Goal: Task Accomplishment & Management: Complete application form

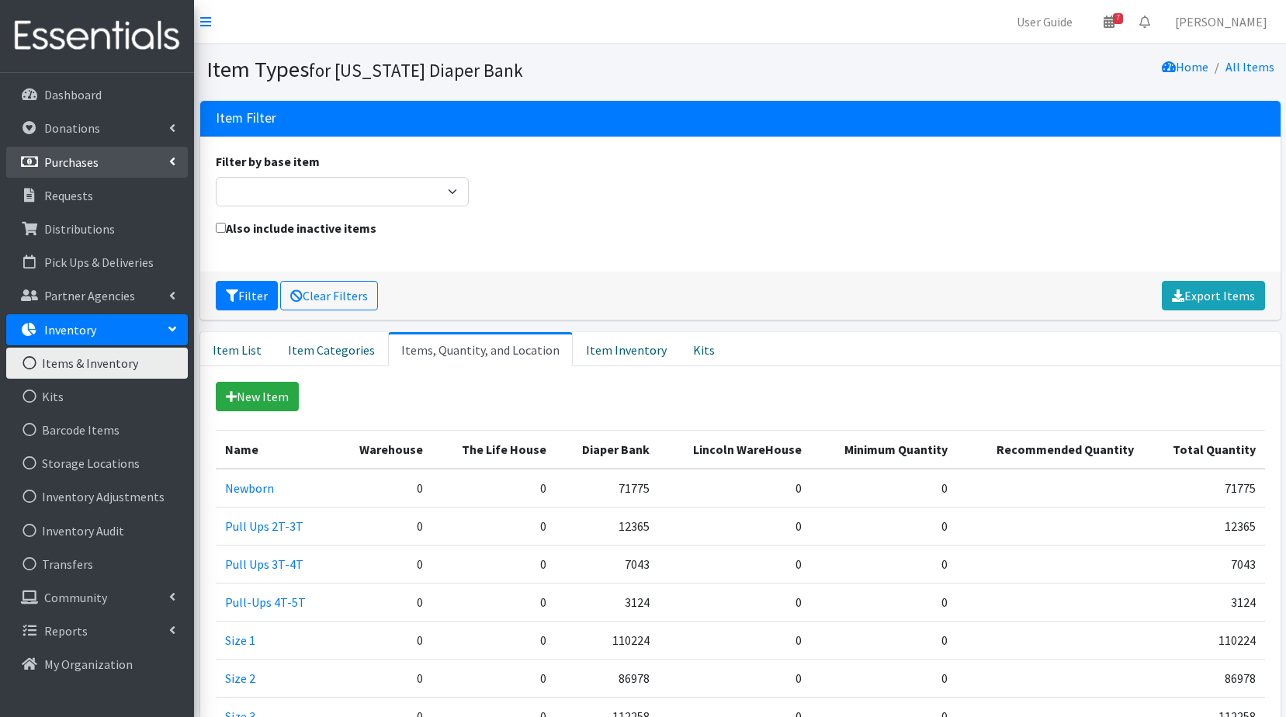
scroll to position [307, 0]
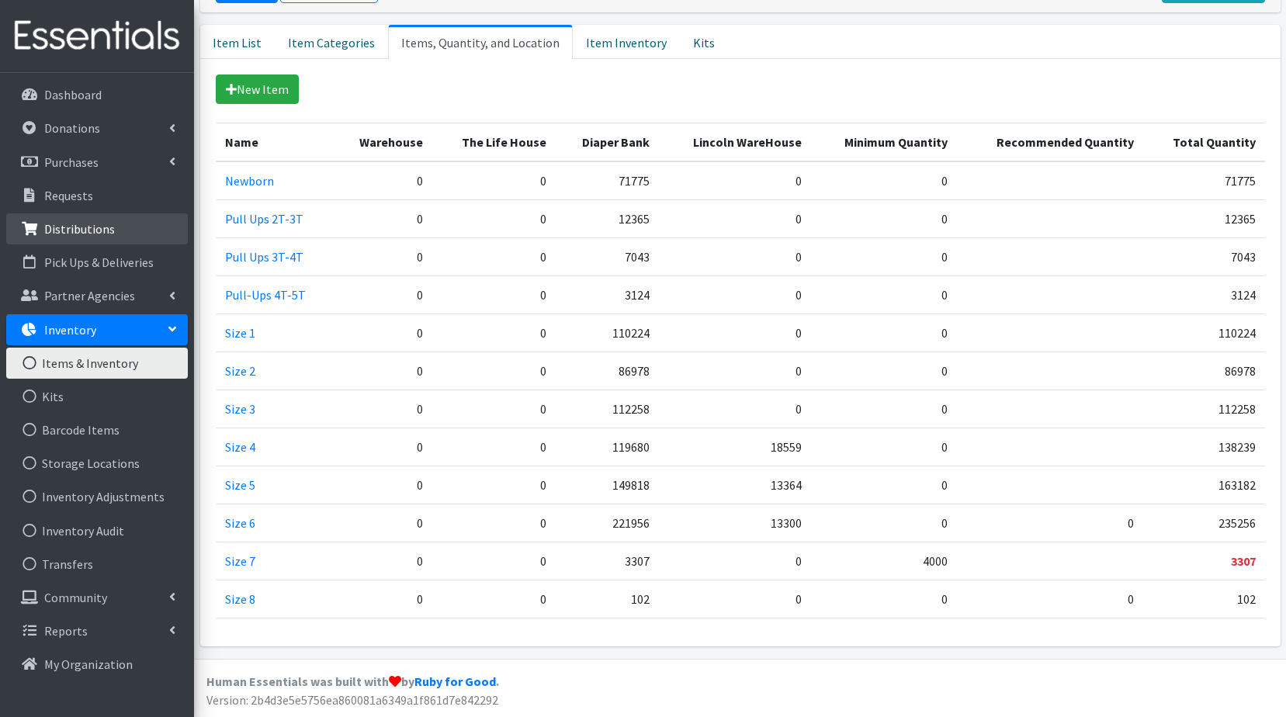
click at [96, 230] on p "Distributions" at bounding box center [79, 229] width 71 height 16
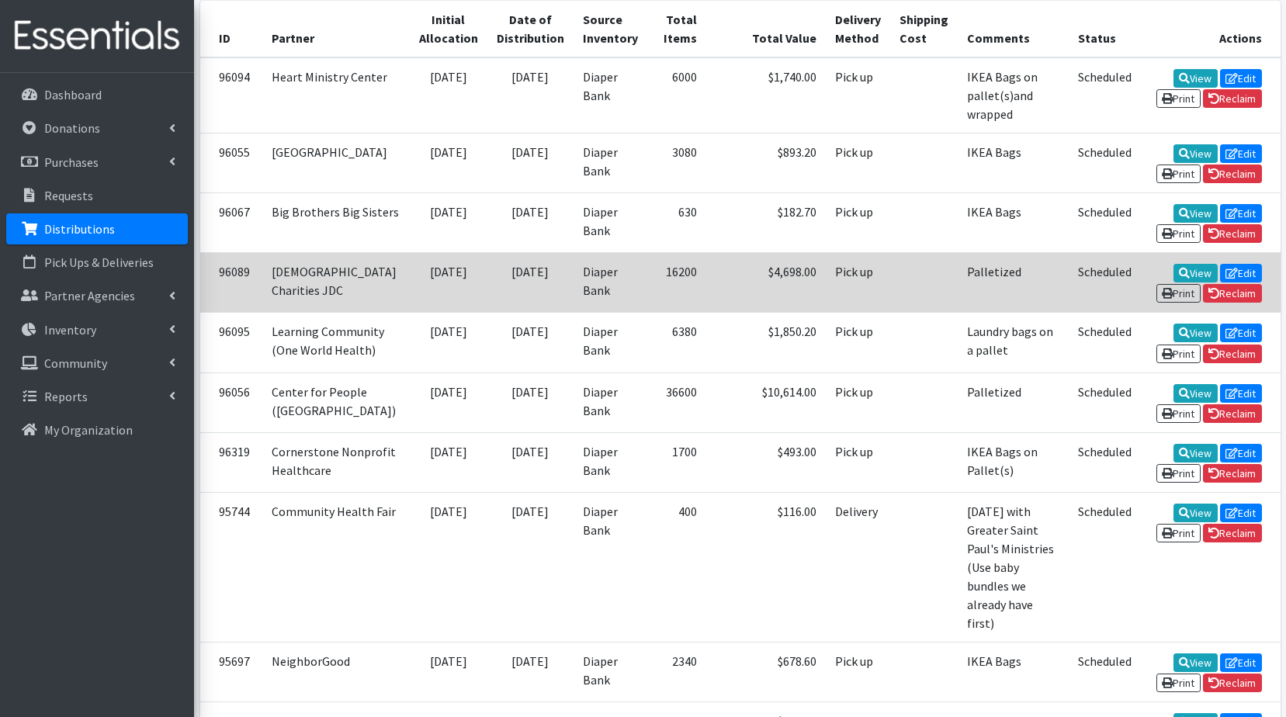
scroll to position [388, 0]
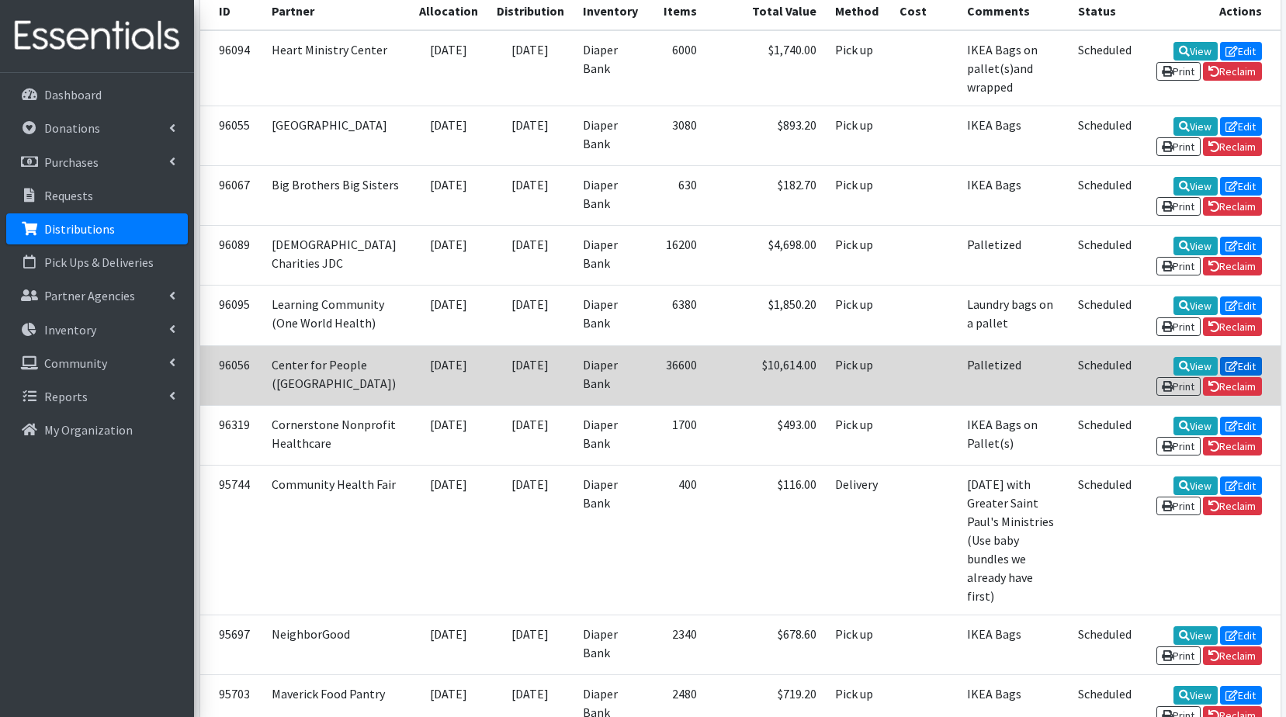
click at [1220, 376] on link "Edit" at bounding box center [1241, 366] width 42 height 19
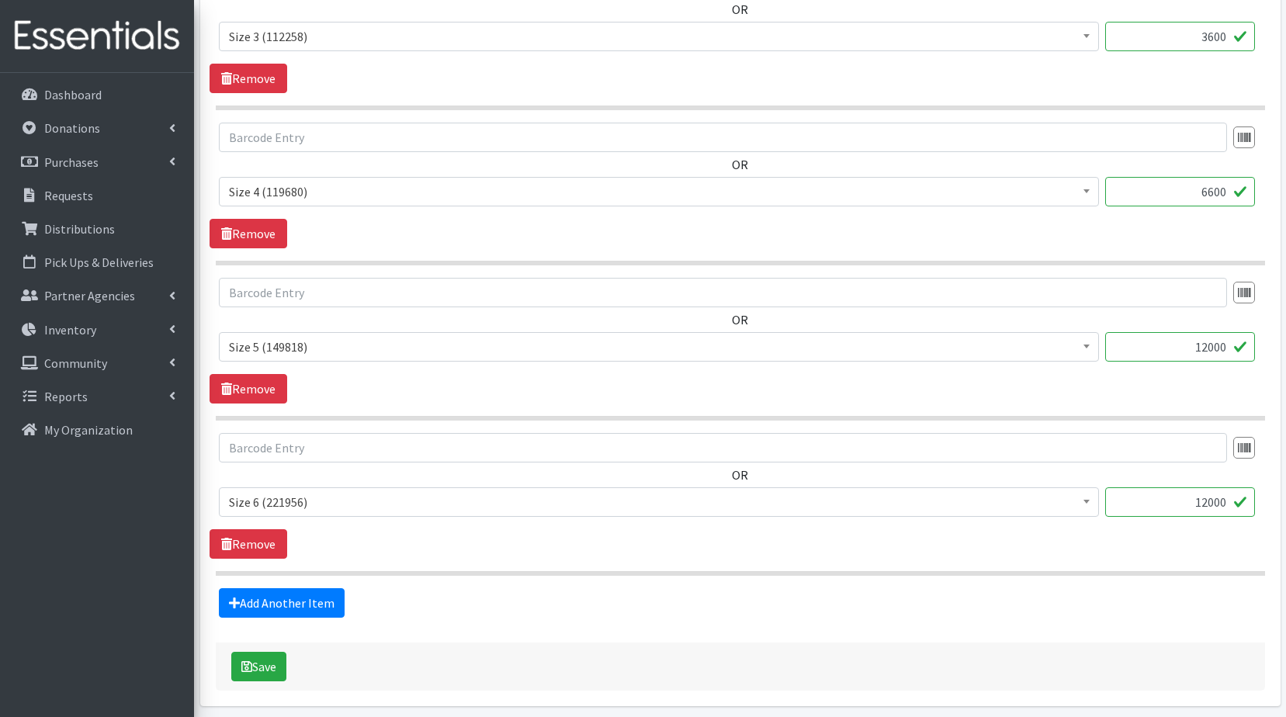
scroll to position [1164, 0]
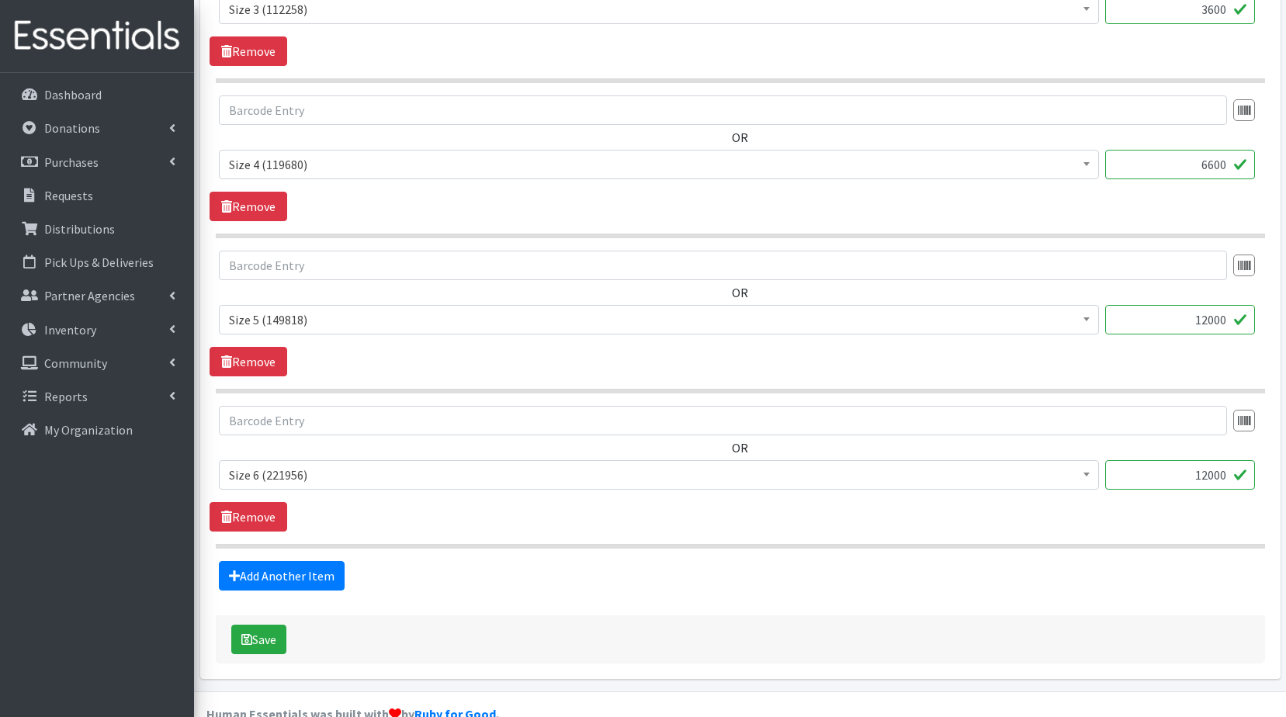
drag, startPoint x: 1229, startPoint y: 477, endPoint x: 1169, endPoint y: 479, distance: 59.8
click at [1169, 479] on input "12000" at bounding box center [1180, 474] width 150 height 29
type input "6000"
drag, startPoint x: 1226, startPoint y: 318, endPoint x: 1187, endPoint y: 328, distance: 40.7
click at [1187, 328] on input "12000" at bounding box center [1180, 319] width 150 height 29
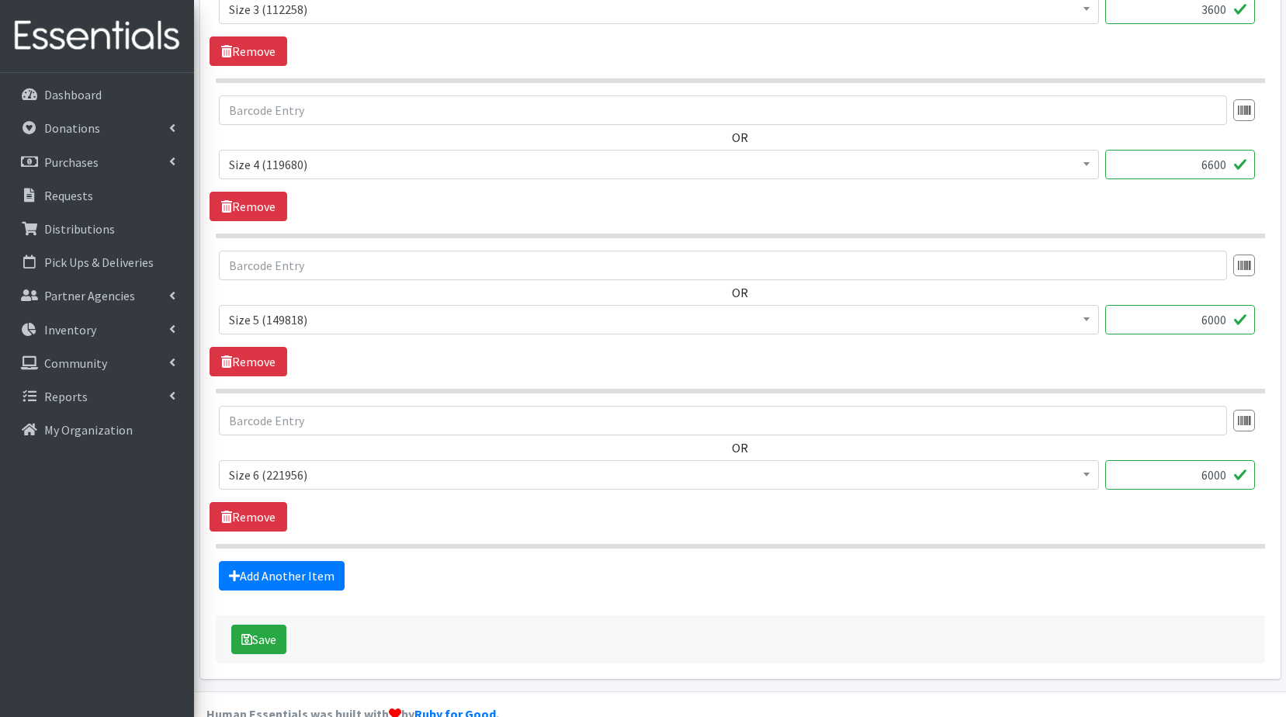
type input "6000"
drag, startPoint x: 1208, startPoint y: 165, endPoint x: 1187, endPoint y: 165, distance: 21.0
click at [1187, 165] on input "6600" at bounding box center [1180, 164] width 150 height 29
type input "600"
click at [253, 641] on button "Save" at bounding box center [258, 639] width 55 height 29
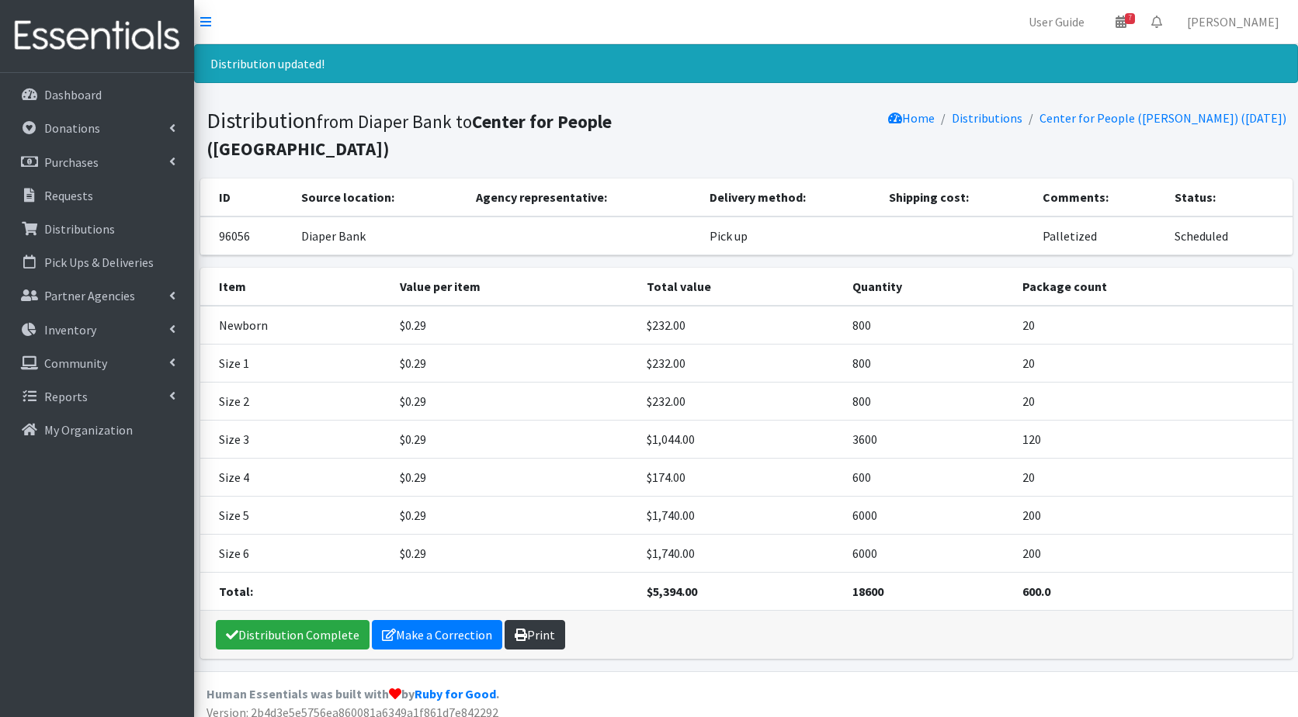
click at [536, 620] on link "Print" at bounding box center [535, 634] width 61 height 29
click at [70, 228] on p "Distributions" at bounding box center [79, 229] width 71 height 16
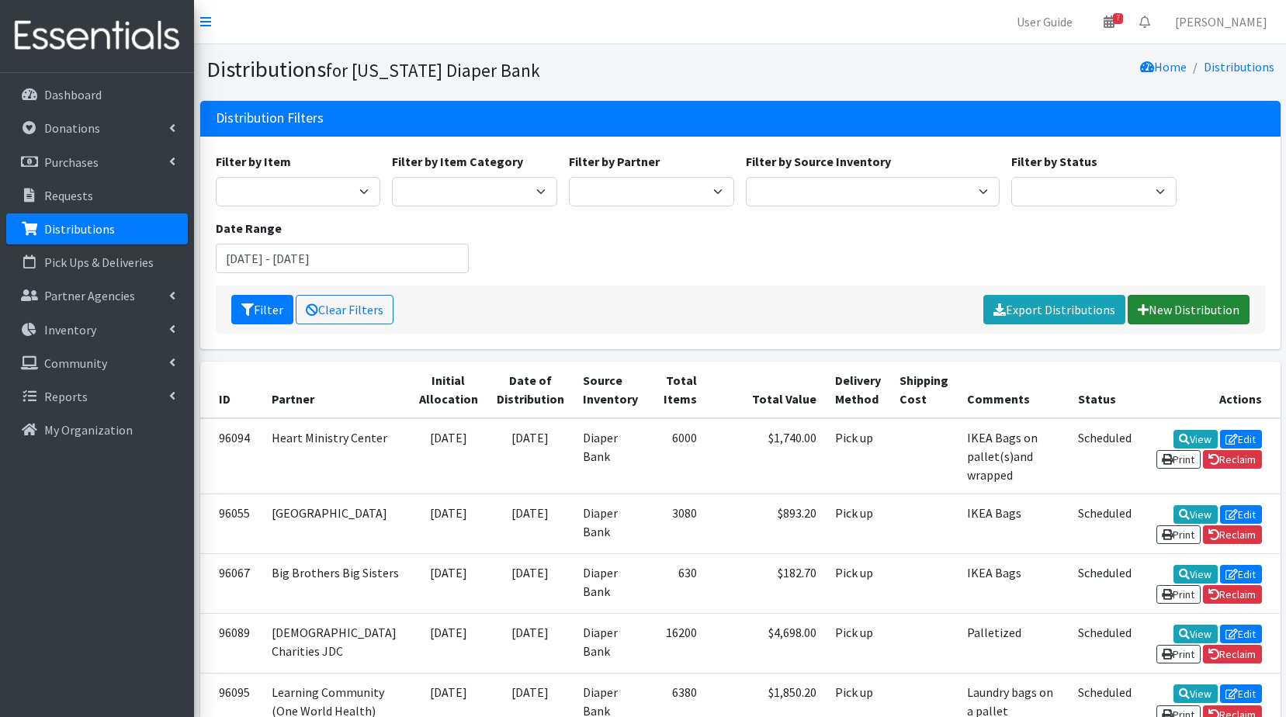
click at [1213, 304] on link "New Distribution" at bounding box center [1189, 309] width 122 height 29
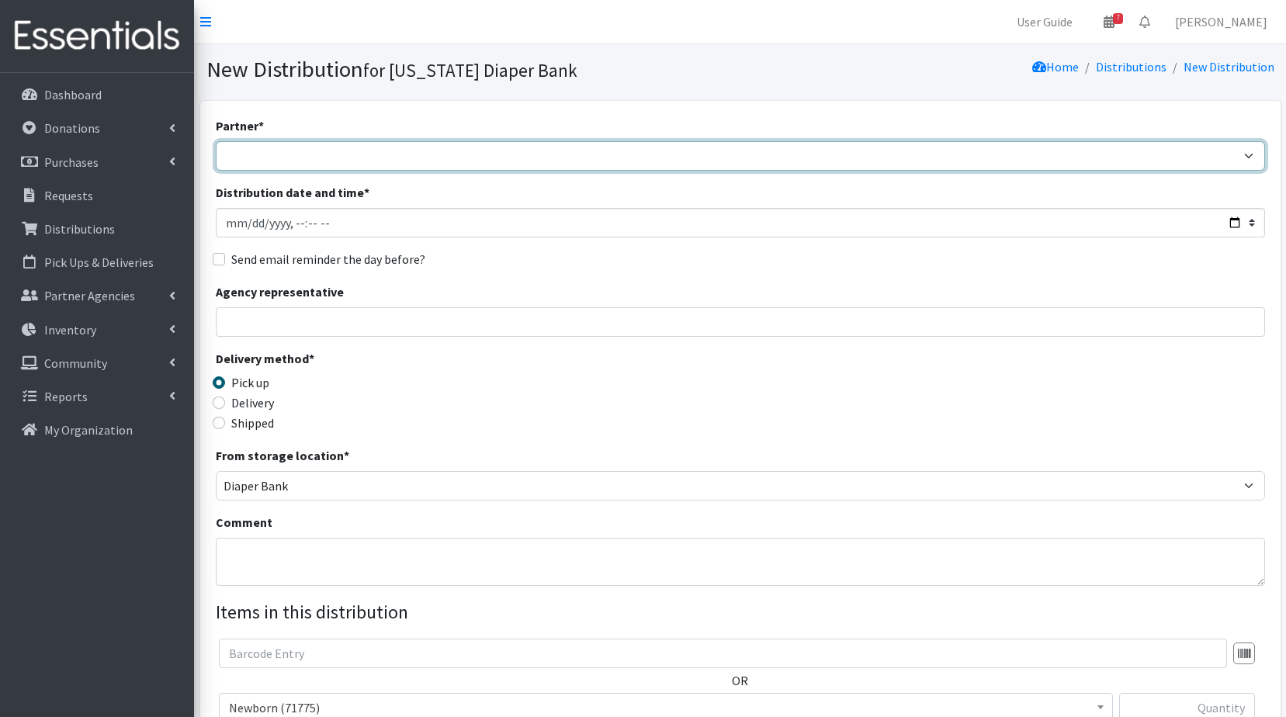
click at [284, 152] on select "Abide A Mother's Love [PERSON_NAME] Area Refugee Taskforce Big Brothers Big Sis…" at bounding box center [740, 155] width 1049 height 29
select select "3552"
click at [216, 141] on select "Abide A Mother's Love [PERSON_NAME] Area Refugee Taskforce Big Brothers Big Sis…" at bounding box center [740, 155] width 1049 height 29
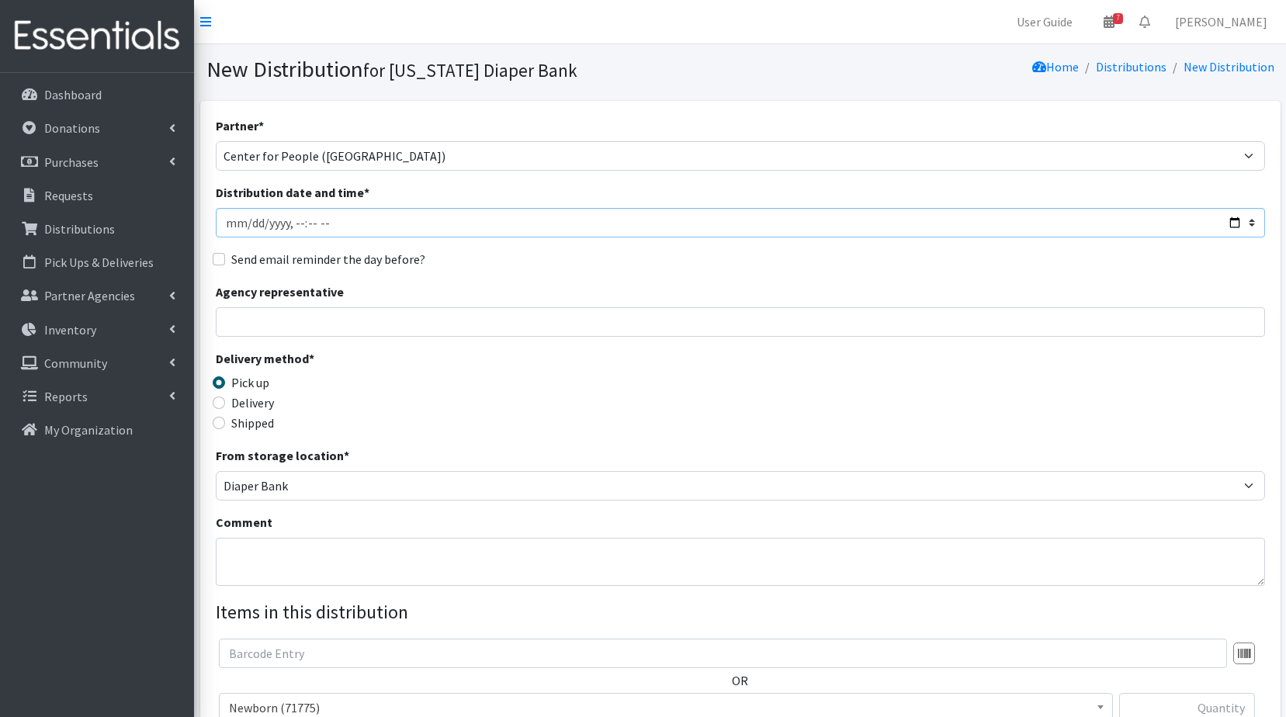
click at [293, 219] on input "Distribution date and time *" at bounding box center [740, 222] width 1049 height 29
type input "[DATE]T15:30"
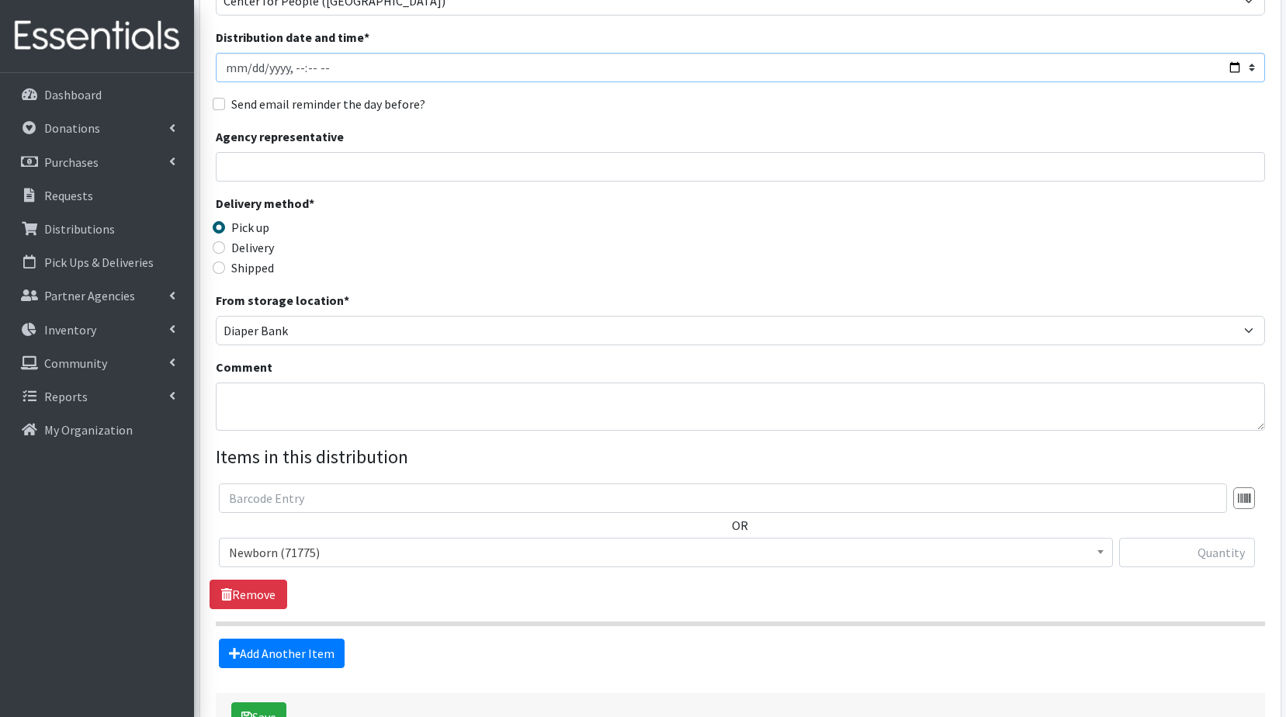
scroll to position [233, 0]
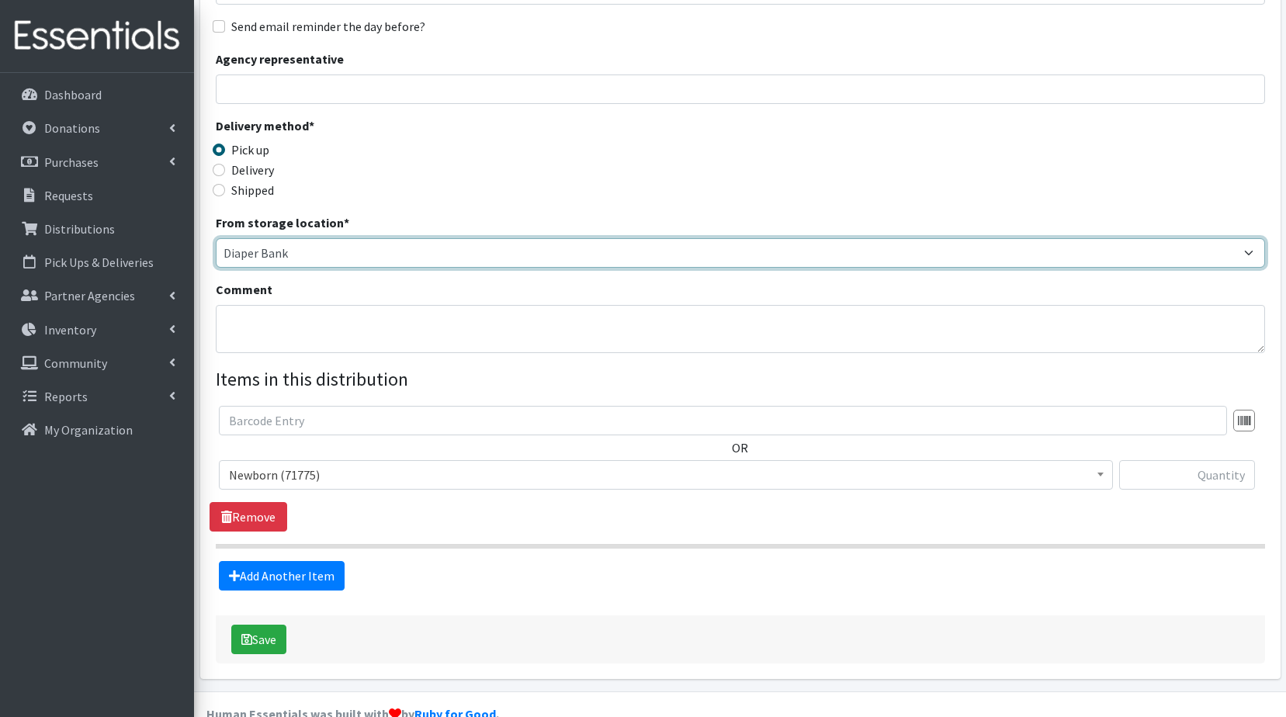
click at [296, 254] on select "Diaper Bank Lincoln WareHouse" at bounding box center [740, 252] width 1049 height 29
select select "433"
click at [216, 238] on select "Diaper Bank Lincoln WareHouse" at bounding box center [740, 252] width 1049 height 29
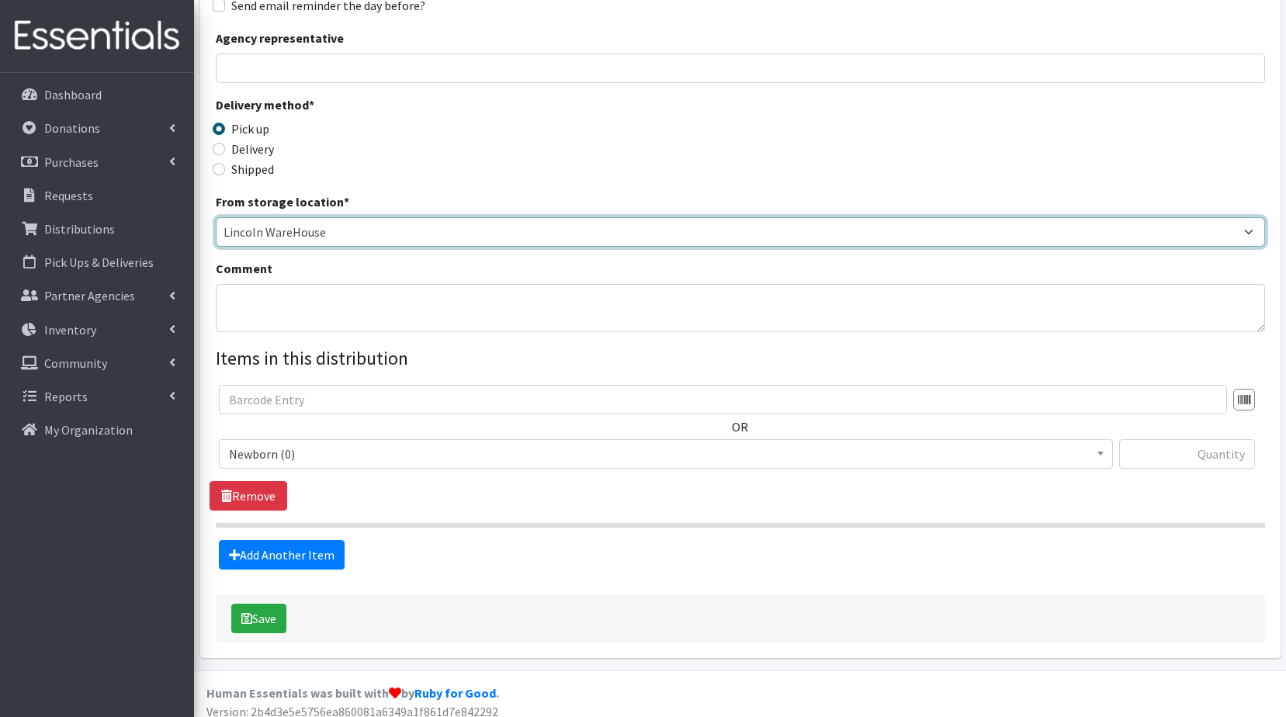
scroll to position [265, 0]
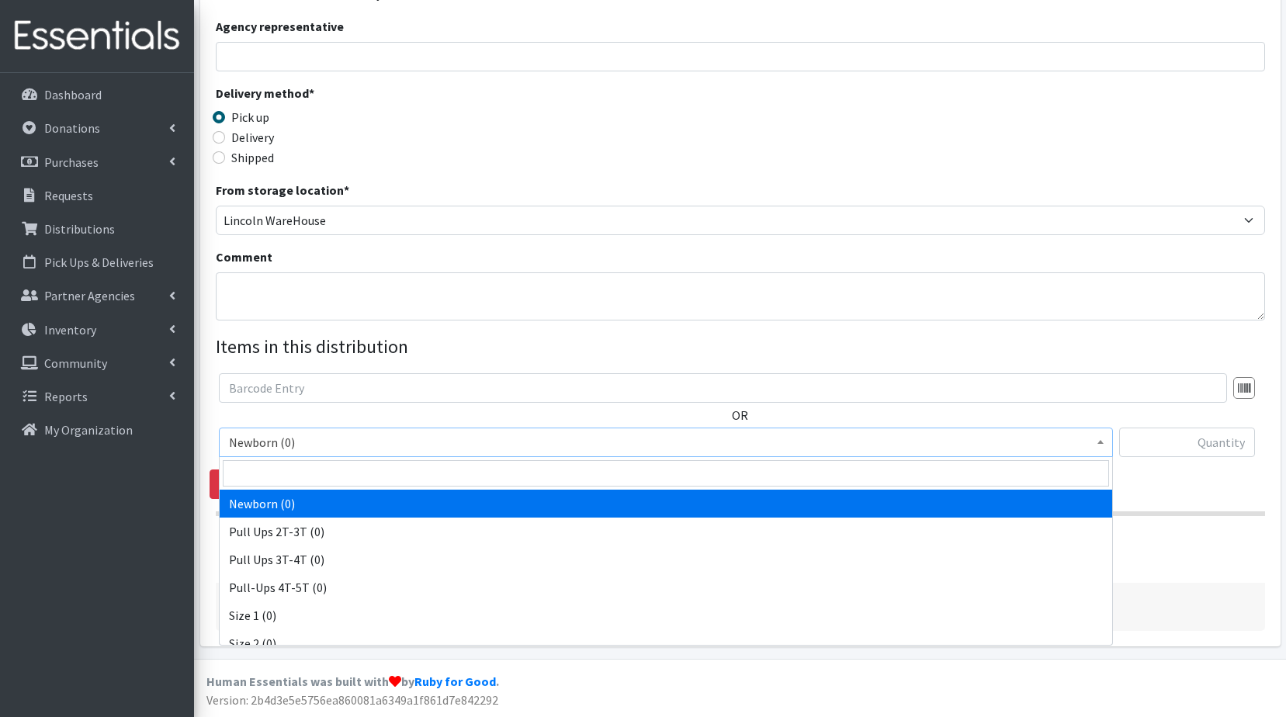
click at [279, 448] on span "Newborn (0)" at bounding box center [666, 443] width 874 height 22
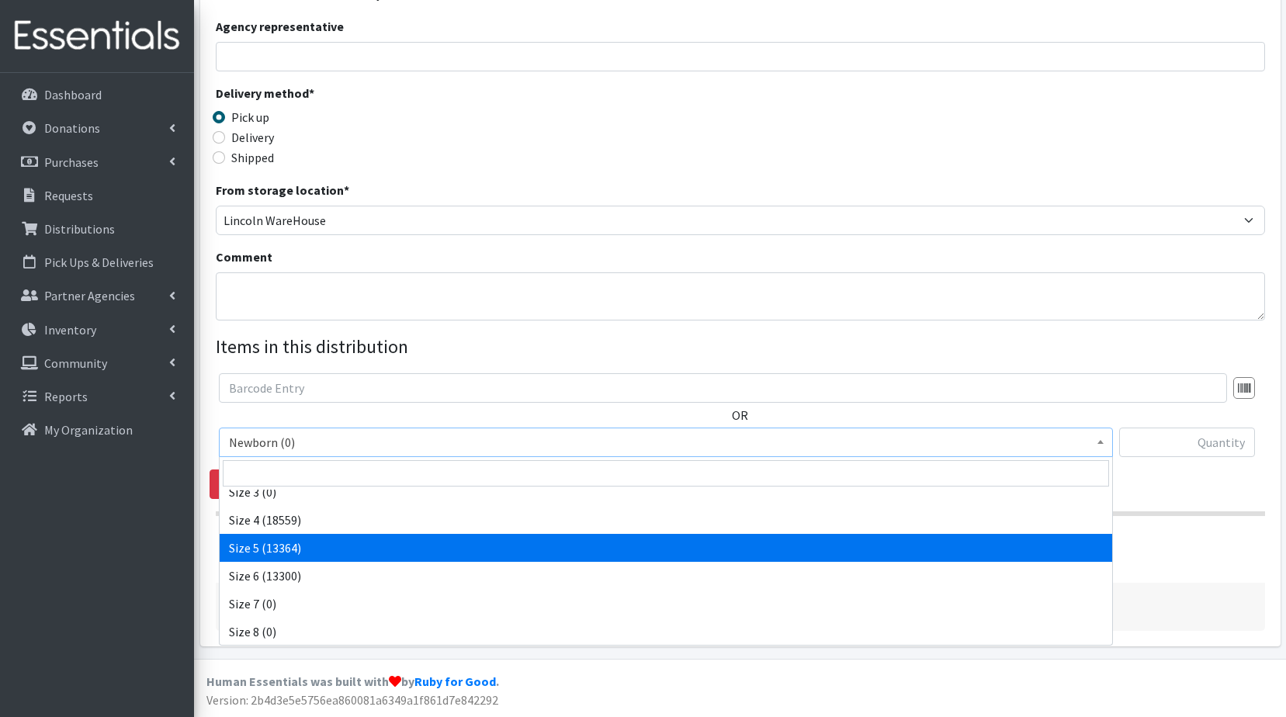
scroll to position [180, 0]
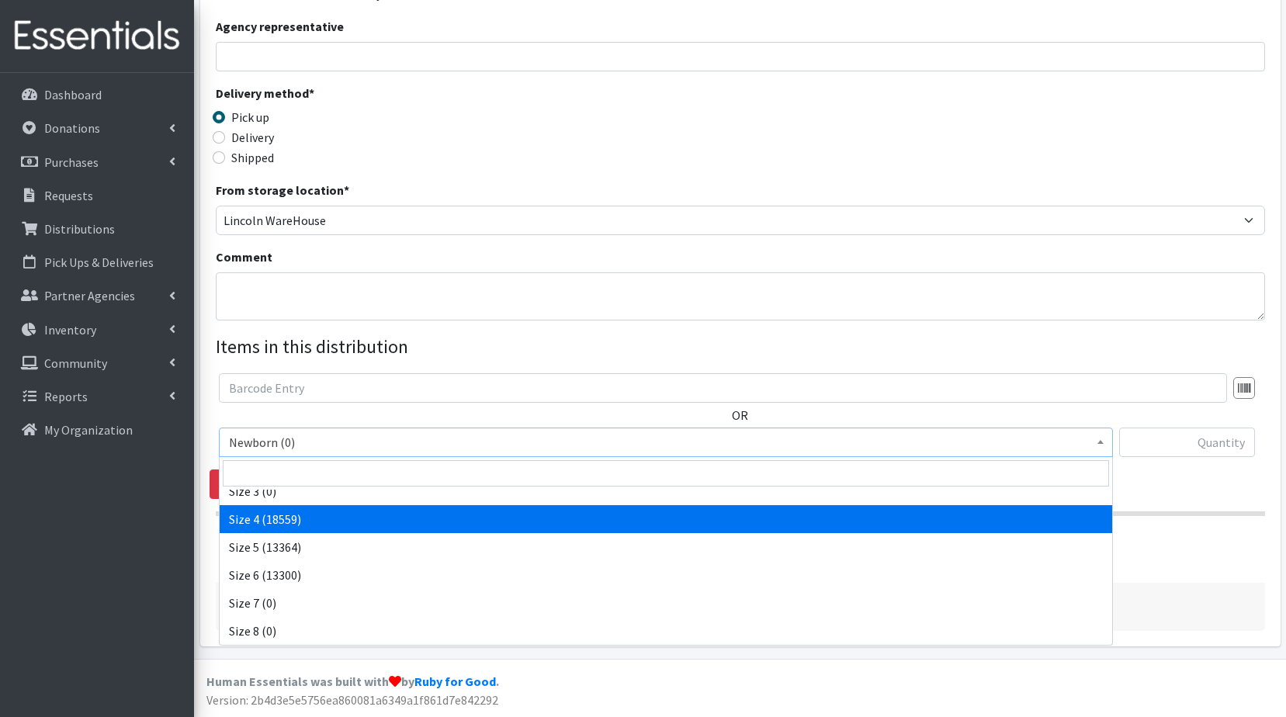
select select "3685"
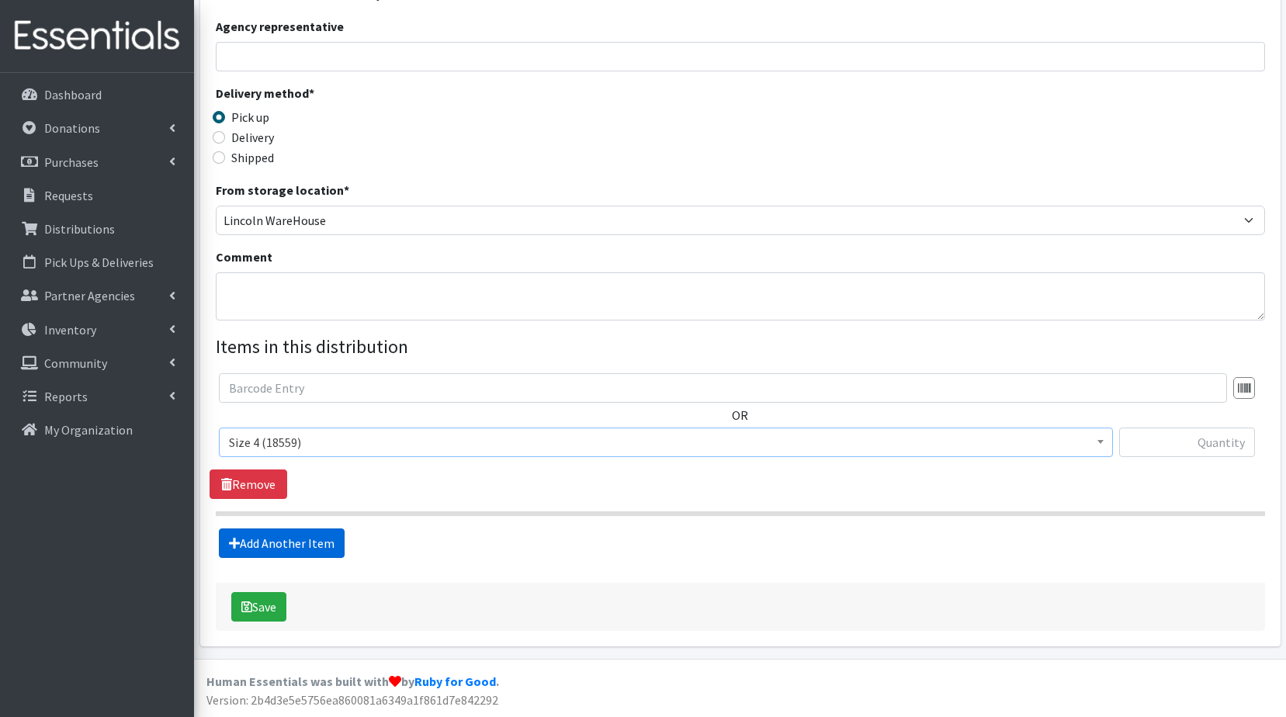
click at [280, 542] on link "Add Another Item" at bounding box center [282, 543] width 126 height 29
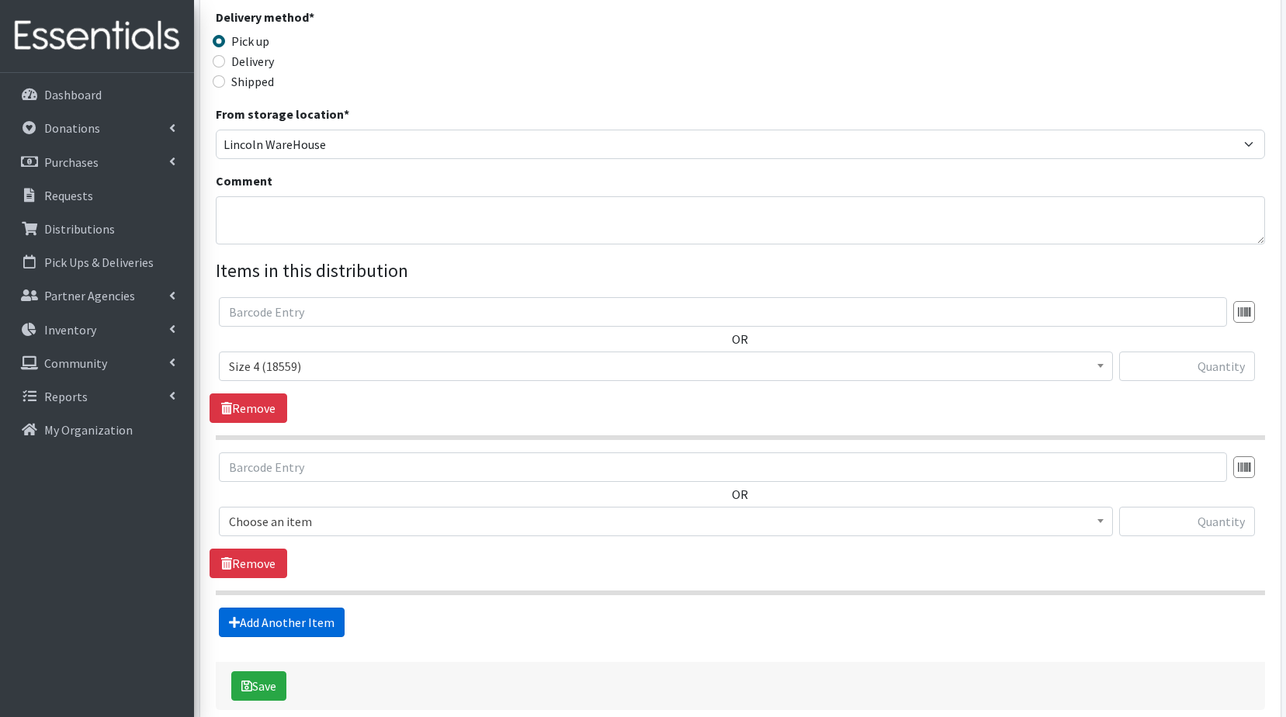
scroll to position [421, 0]
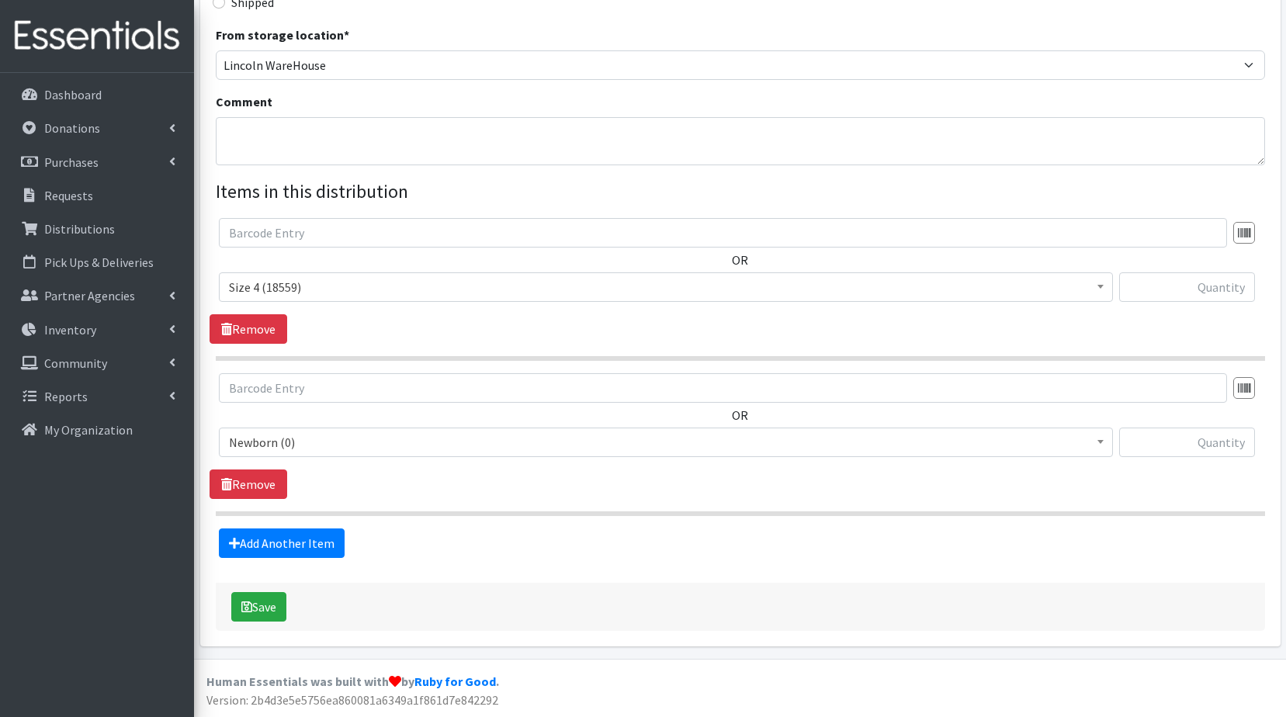
click at [290, 442] on span "Newborn (0)" at bounding box center [666, 443] width 874 height 22
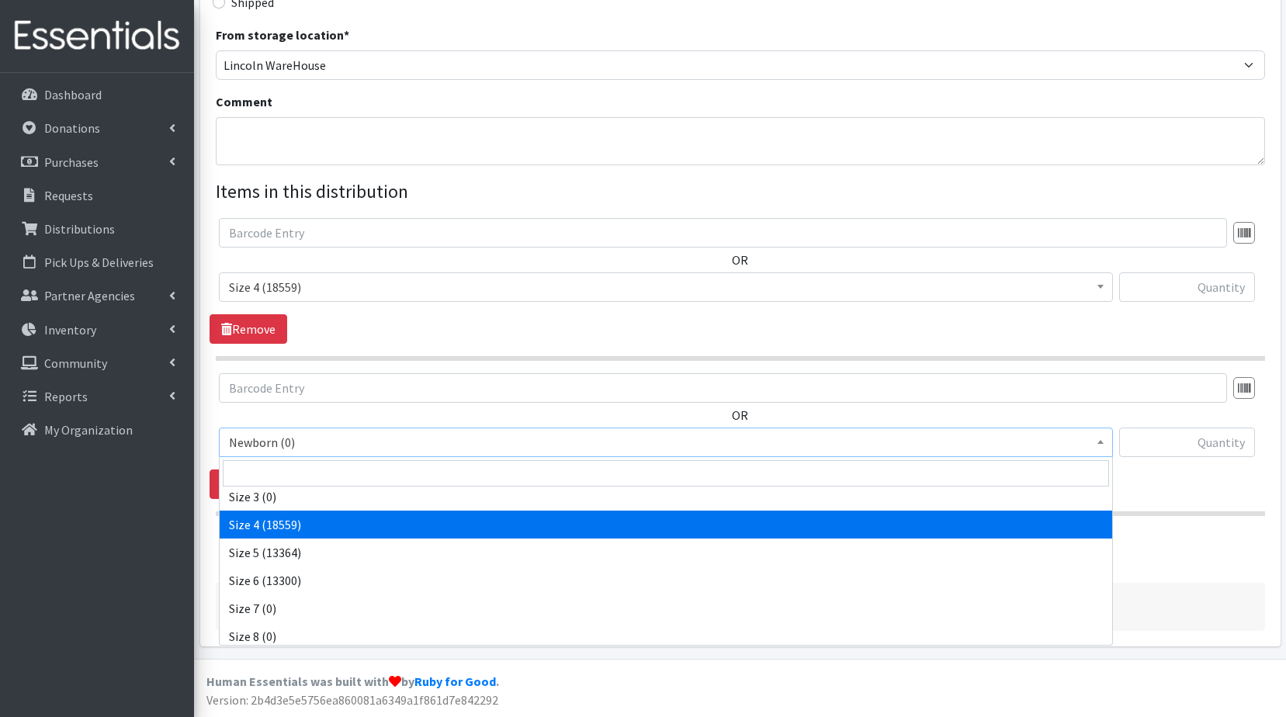
scroll to position [180, 0]
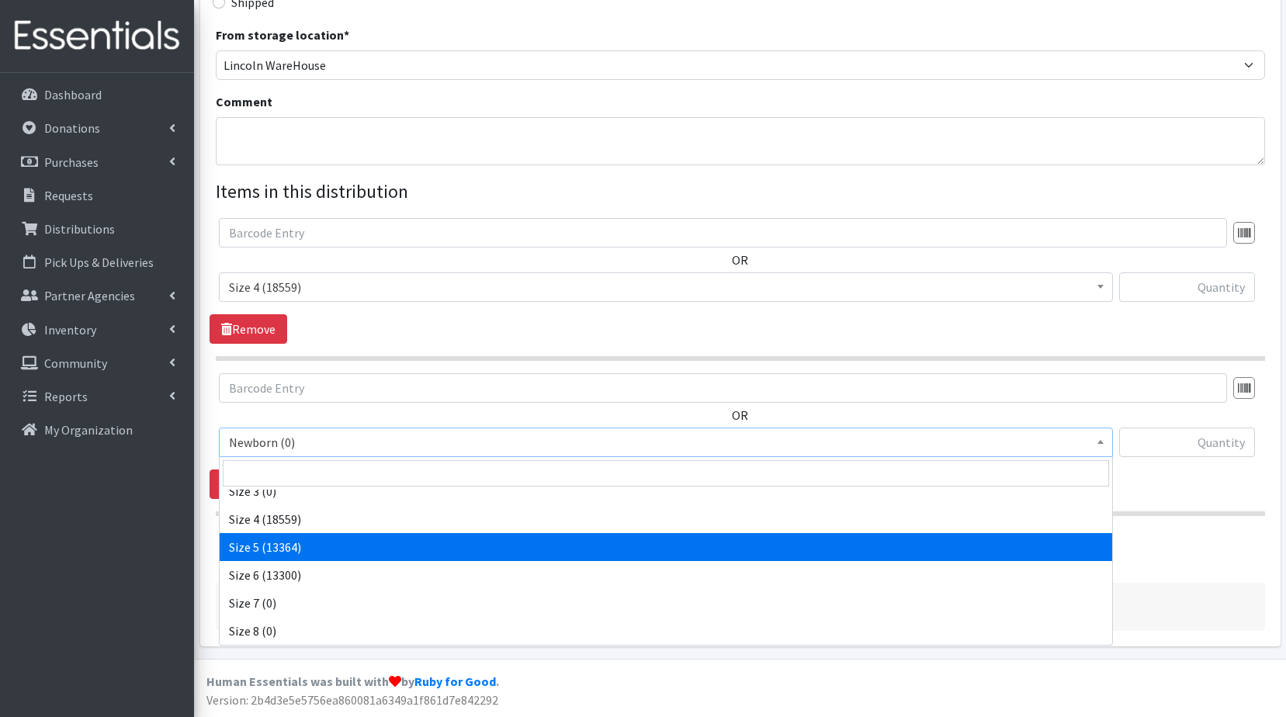
select select "3686"
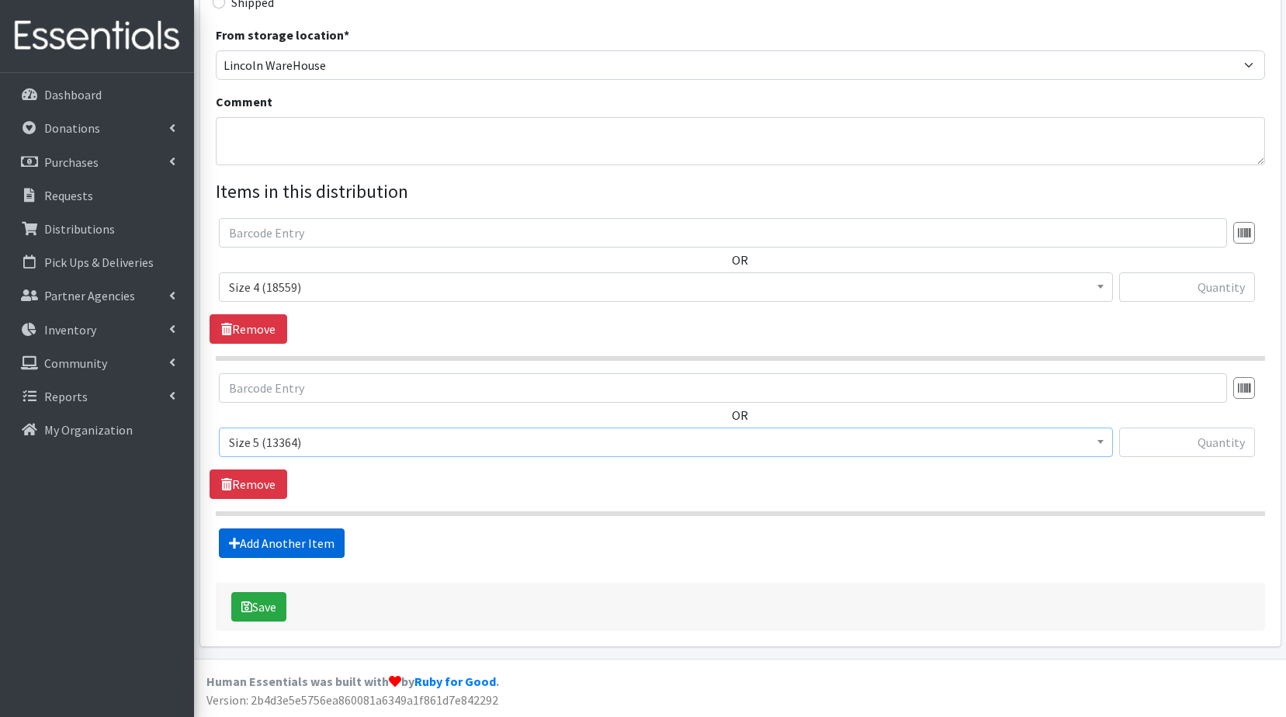
click at [293, 542] on link "Add Another Item" at bounding box center [282, 543] width 126 height 29
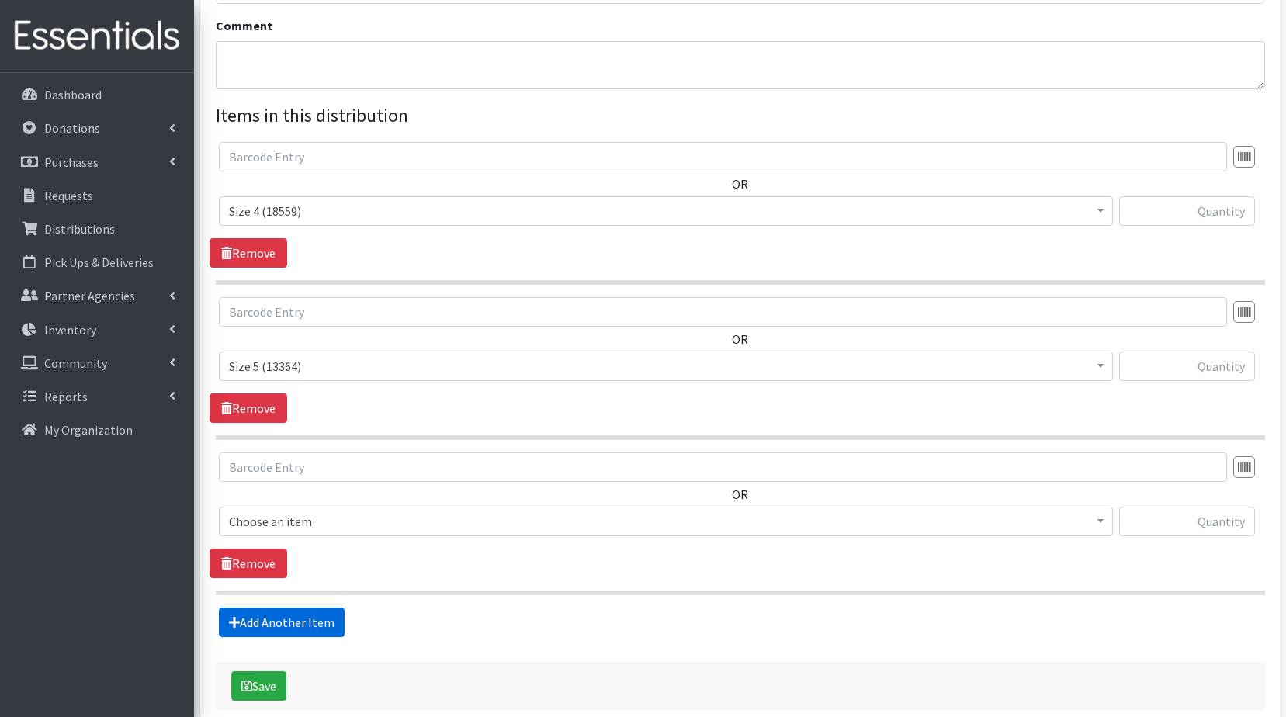
scroll to position [576, 0]
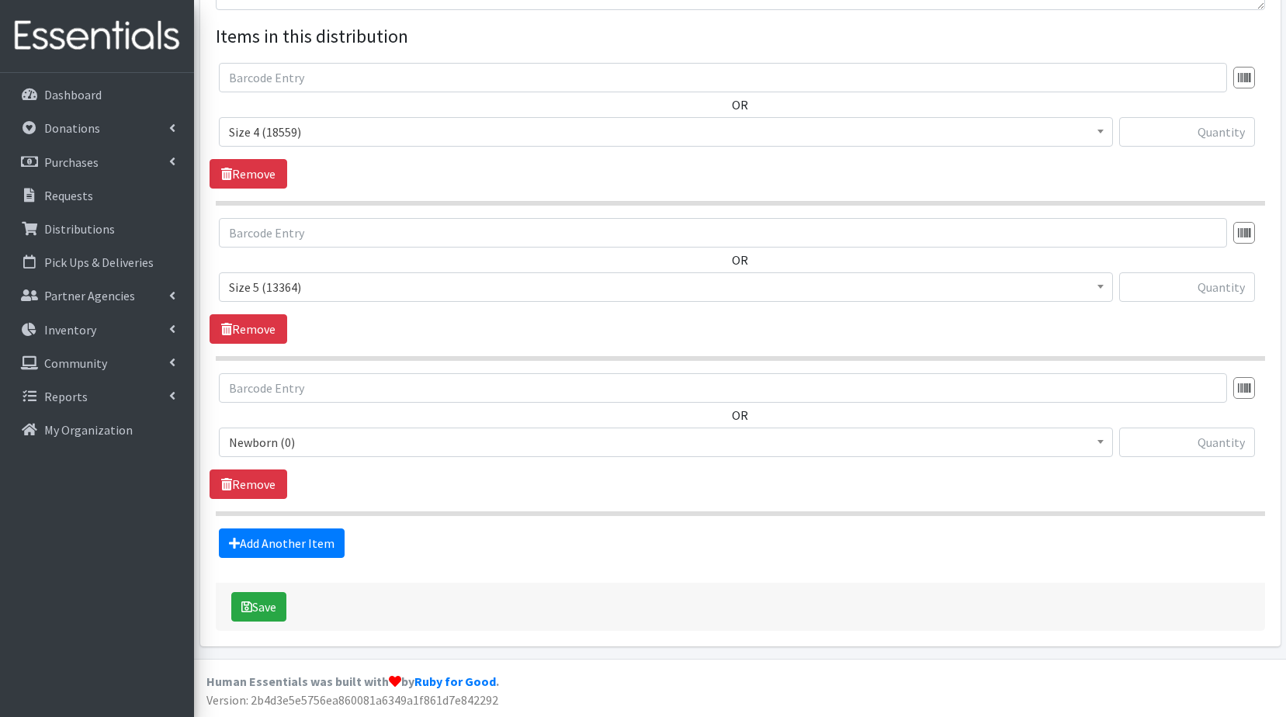
click at [308, 444] on span "Newborn (0)" at bounding box center [666, 443] width 874 height 22
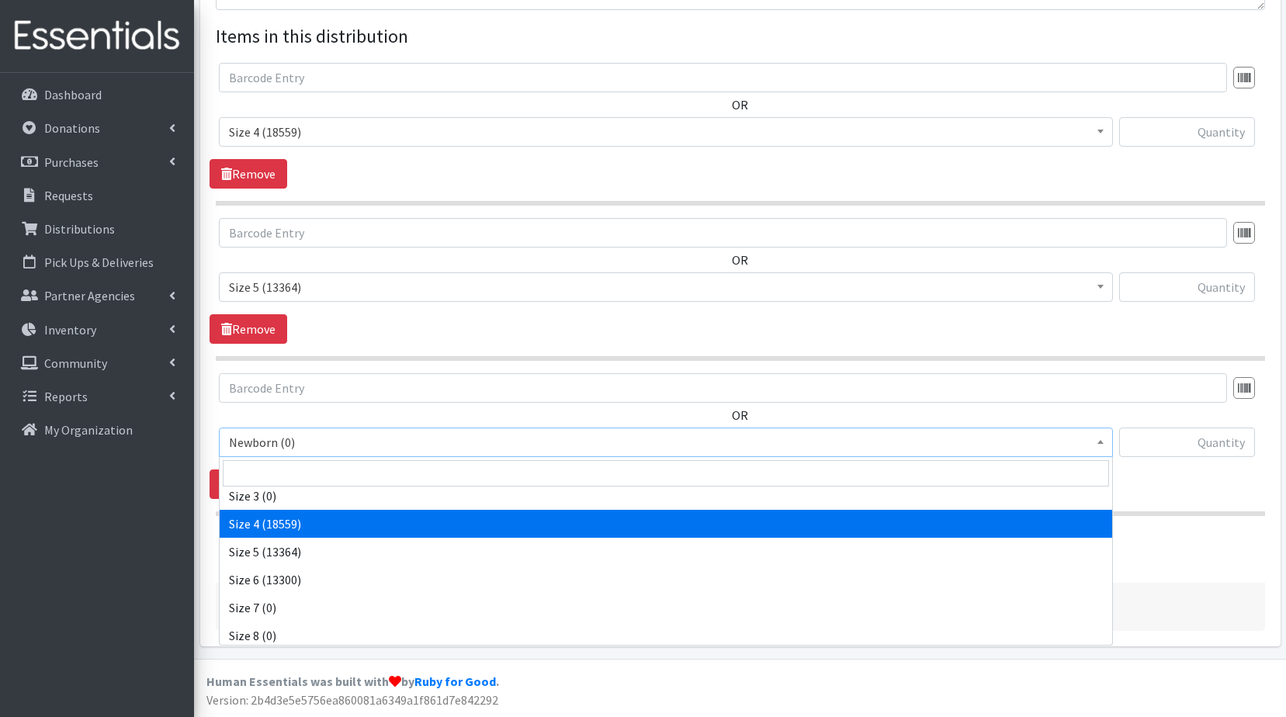
scroll to position [180, 0]
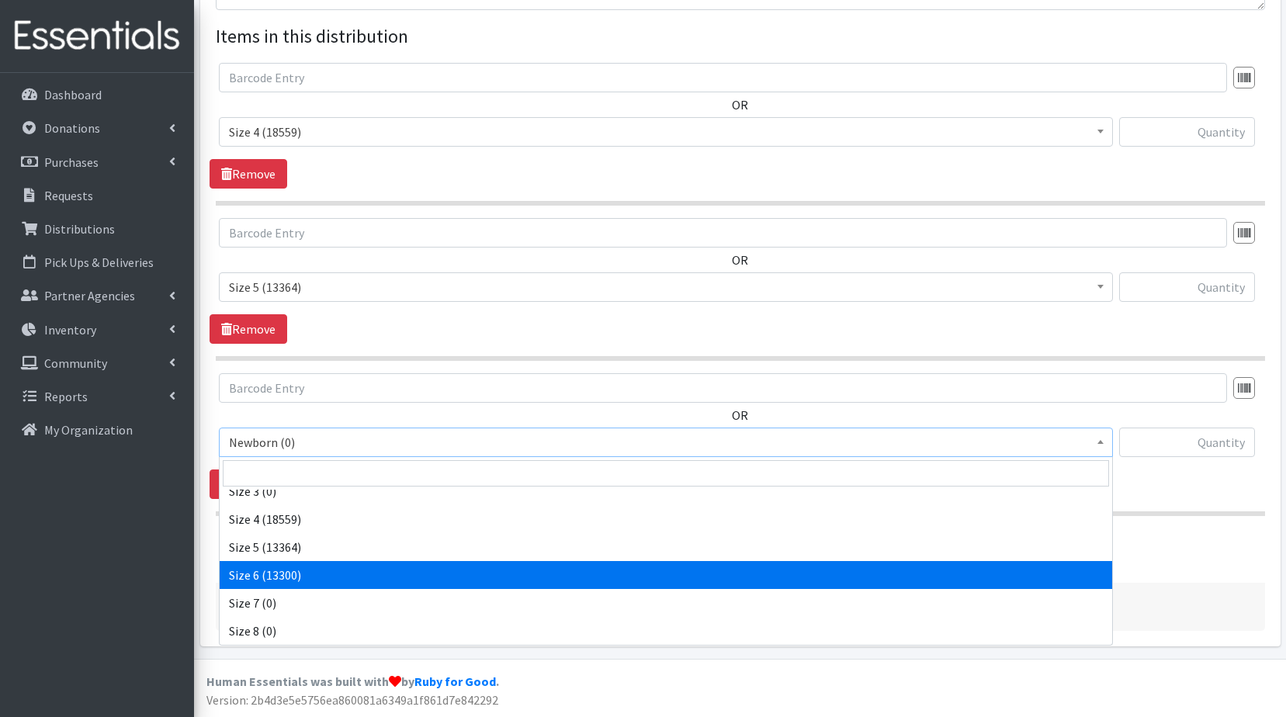
select select "3687"
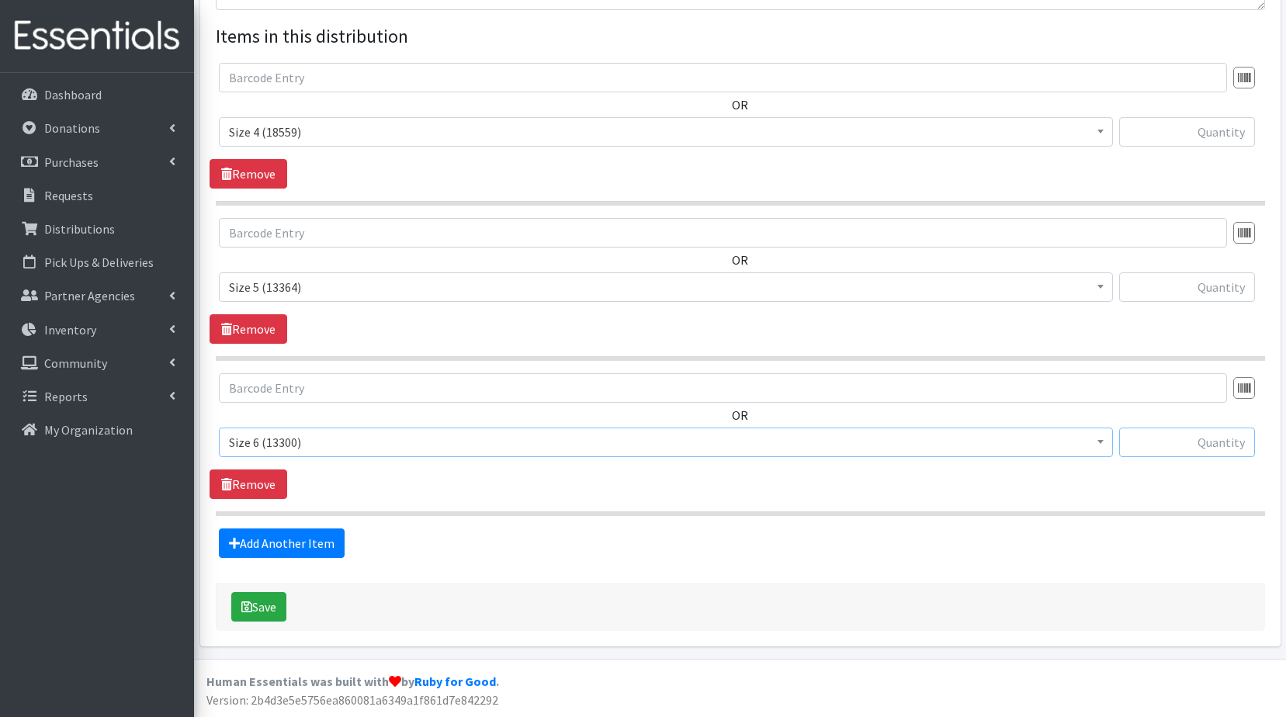
click at [1188, 451] on input "text" at bounding box center [1187, 442] width 136 height 29
type input "6000"
click at [1223, 293] on input "text" at bounding box center [1187, 286] width 136 height 29
type input "6000"
click at [1187, 138] on input "text" at bounding box center [1187, 131] width 136 height 29
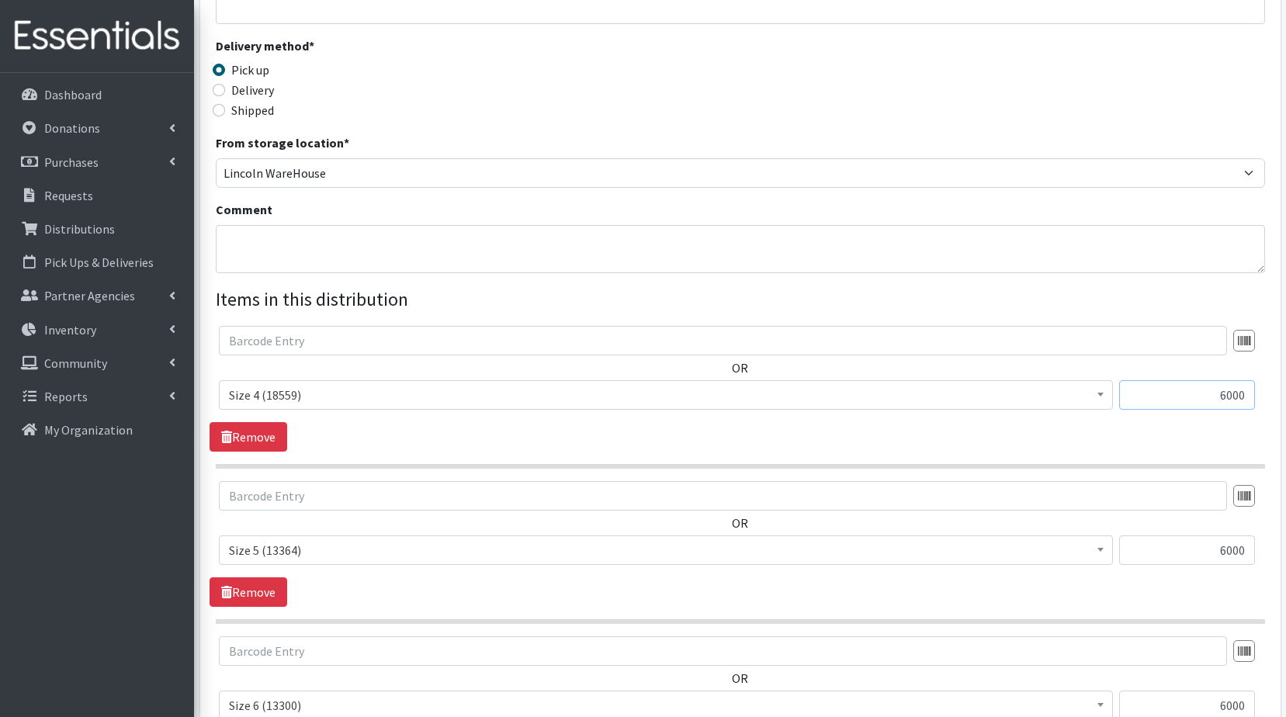
scroll to position [265, 0]
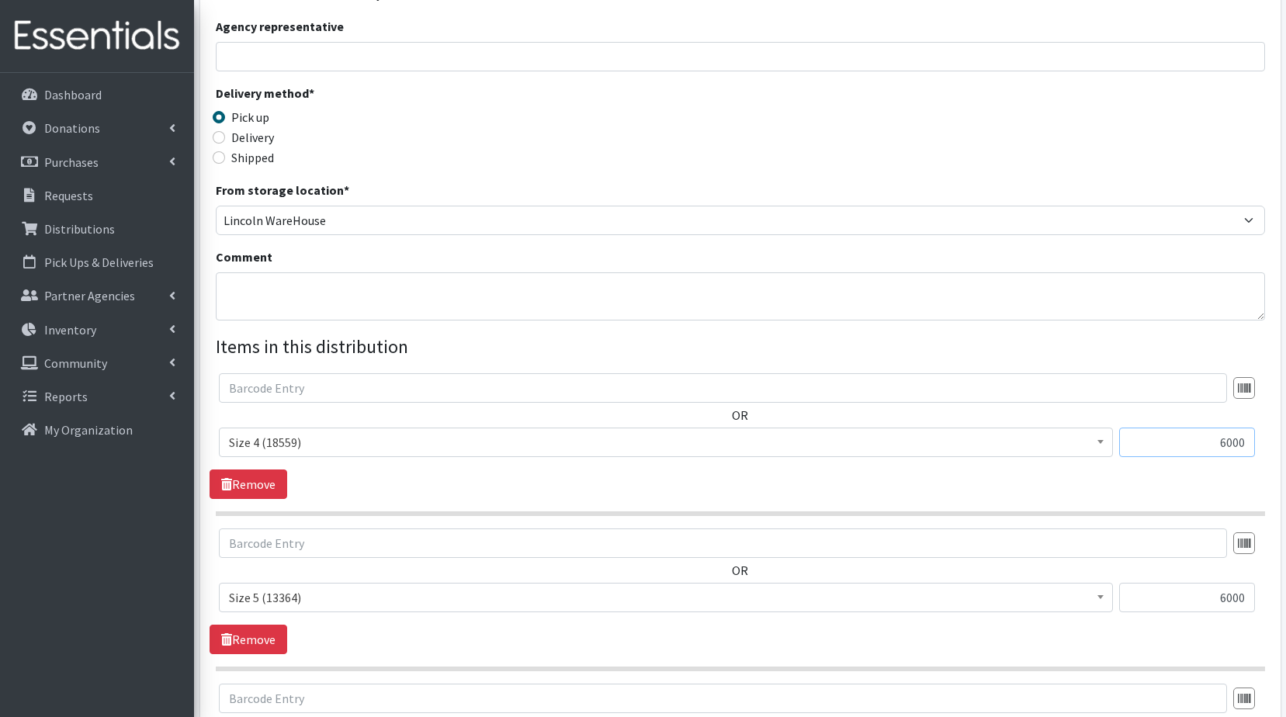
type input "6000"
click at [284, 298] on textarea "Comment" at bounding box center [740, 296] width 1049 height 48
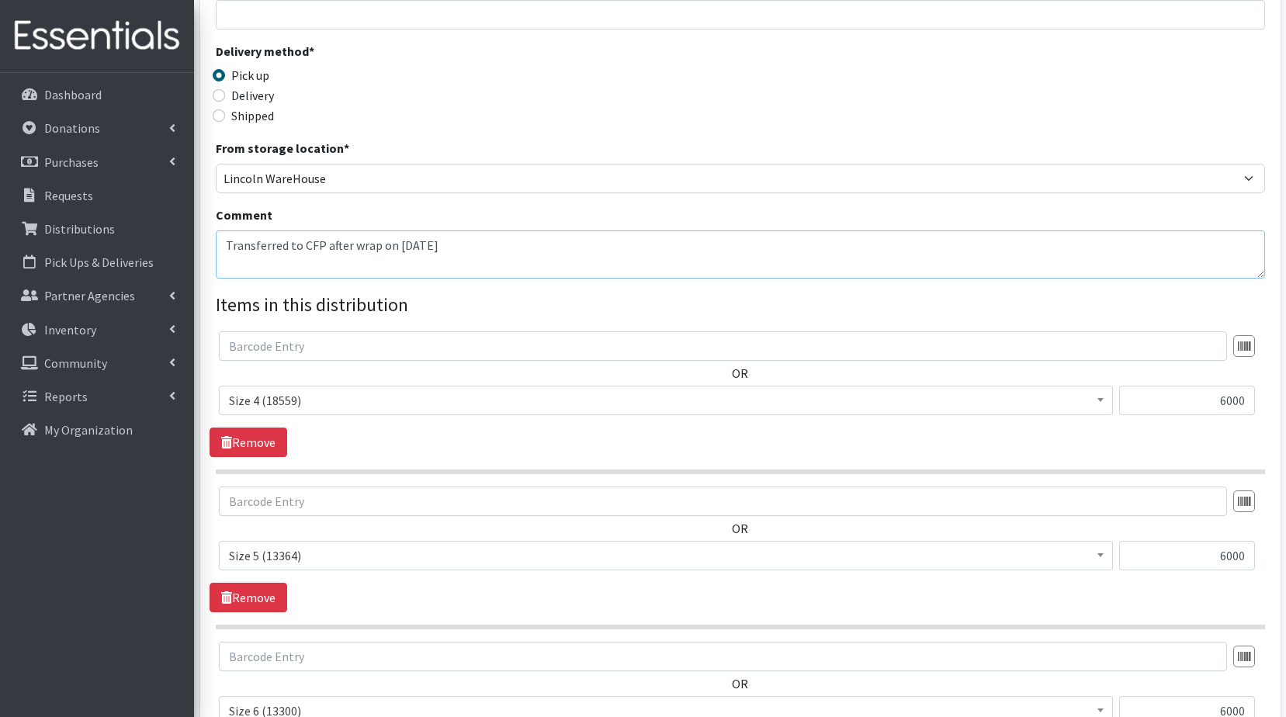
scroll to position [576, 0]
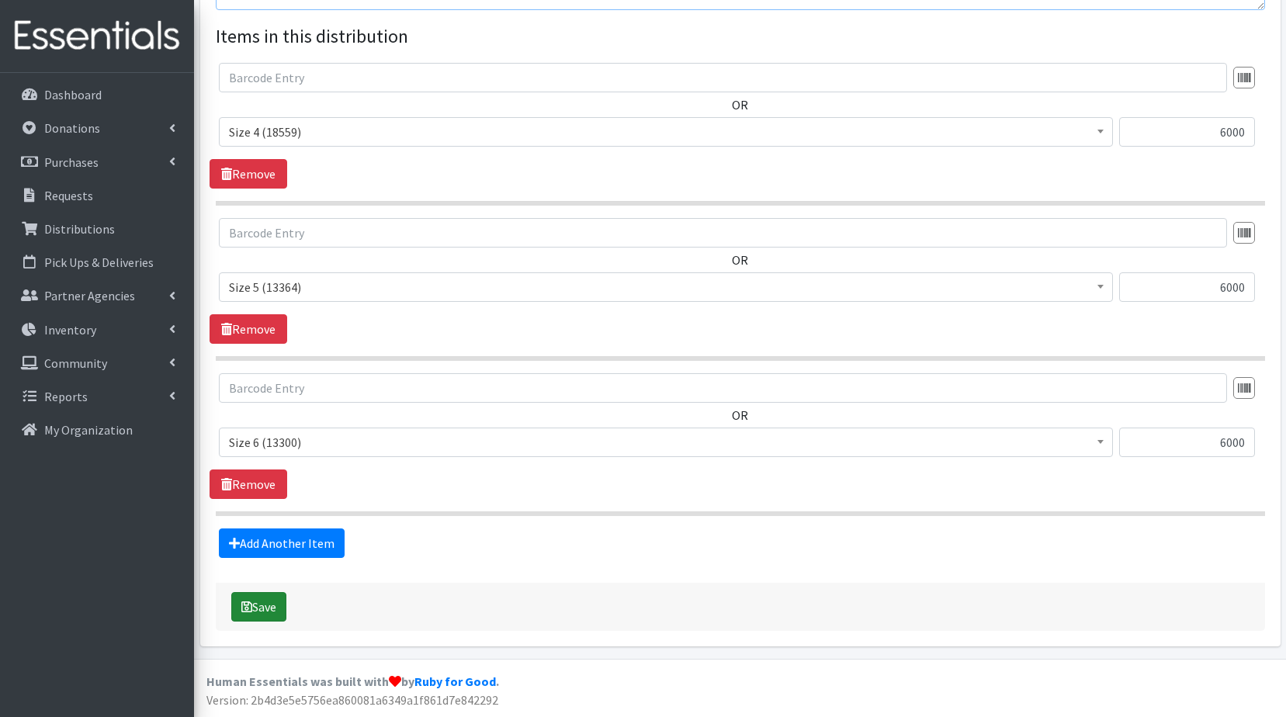
type textarea "Transferred to CFP after wrap on [DATE]"
click at [262, 592] on button "Save" at bounding box center [258, 606] width 55 height 29
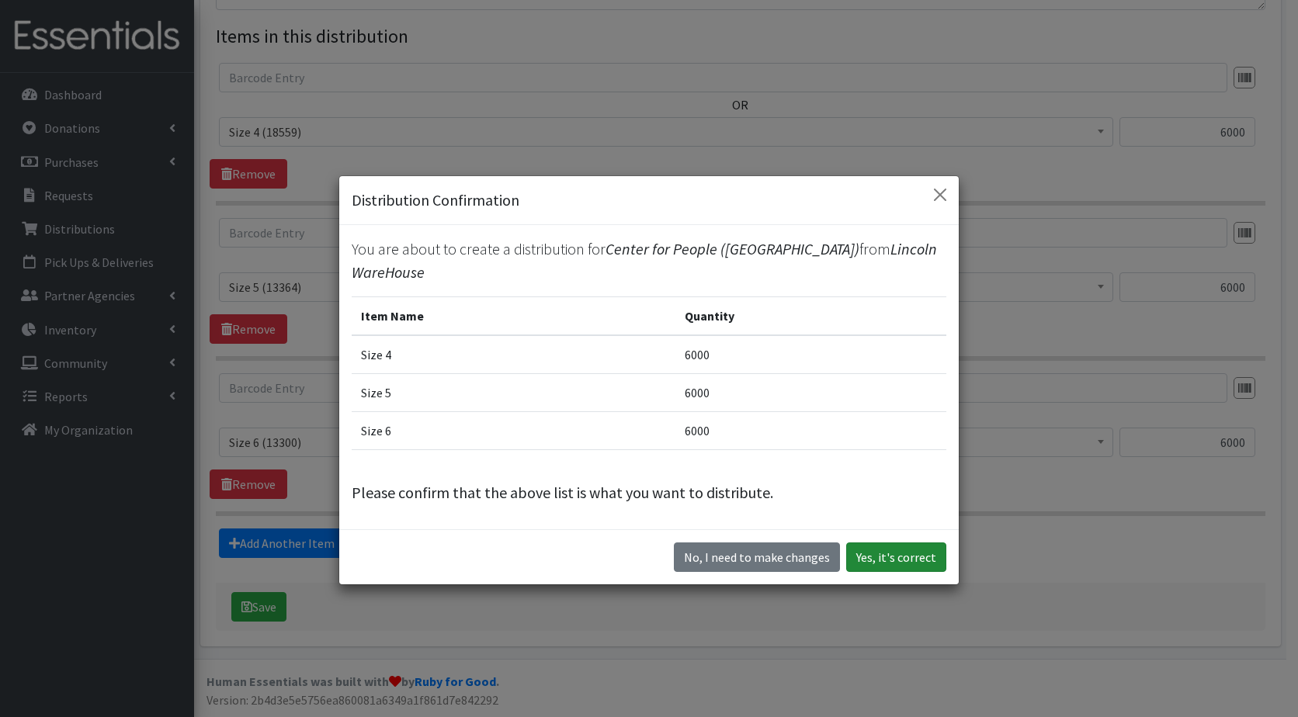
click at [904, 545] on button "Yes, it's correct" at bounding box center [896, 557] width 100 height 29
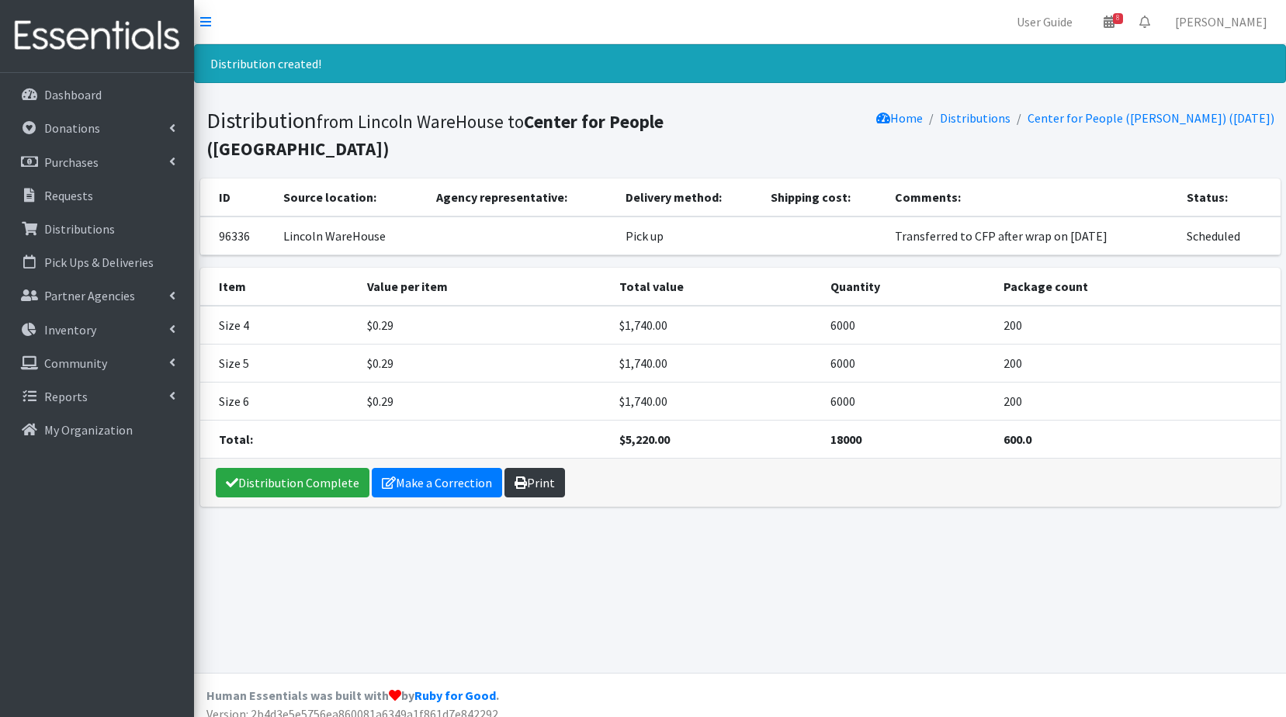
click at [524, 479] on link "Print" at bounding box center [535, 482] width 61 height 29
